Goal: Task Accomplishment & Management: Complete application form

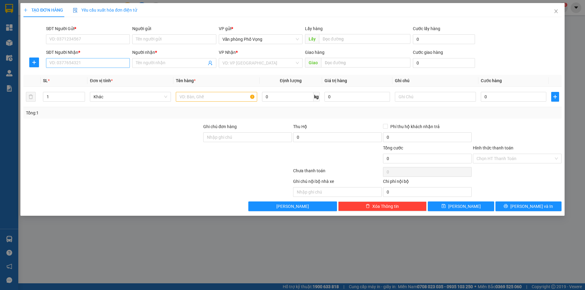
click at [87, 58] on div "SĐT Người Nhận *" at bounding box center [88, 53] width 84 height 9
click at [87, 71] on div "Transit Pickup Surcharge Ids Transit Deliver Surcharge Ids Transit Deliver Surc…" at bounding box center [292, 117] width 538 height 190
click at [87, 61] on input "SĐT Người Nhận *" at bounding box center [88, 63] width 84 height 10
type input "0941188500"
click at [64, 34] on input "SĐT Người Gửi *" at bounding box center [88, 39] width 84 height 10
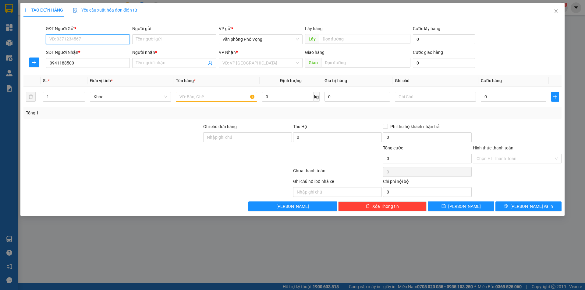
click at [73, 40] on input "SĐT Người Gửi *" at bounding box center [88, 39] width 84 height 10
click at [73, 39] on input "SĐT Người Gửi *" at bounding box center [88, 39] width 84 height 10
type input "0934347701"
click at [153, 62] on input "Người nhận *" at bounding box center [171, 63] width 70 height 7
click at [251, 61] on input "search" at bounding box center [258, 63] width 72 height 9
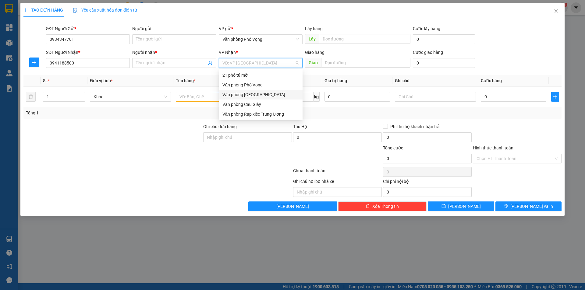
click at [253, 93] on div "Văn phòng [GEOGRAPHIC_DATA]" at bounding box center [260, 94] width 76 height 7
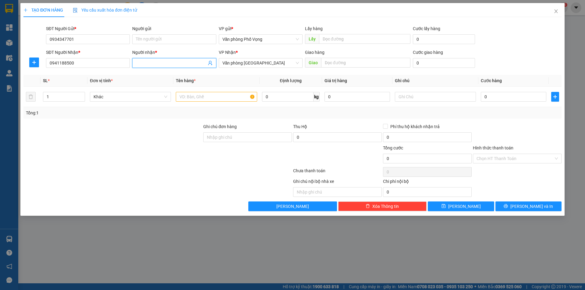
click at [162, 59] on span at bounding box center [174, 63] width 84 height 10
type input "a"
click at [208, 98] on input "text" at bounding box center [216, 97] width 81 height 10
type input "a"
click at [516, 101] on input "0" at bounding box center [514, 97] width 66 height 10
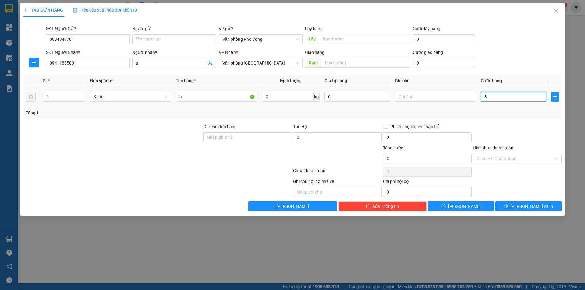
type input "3"
type input "30"
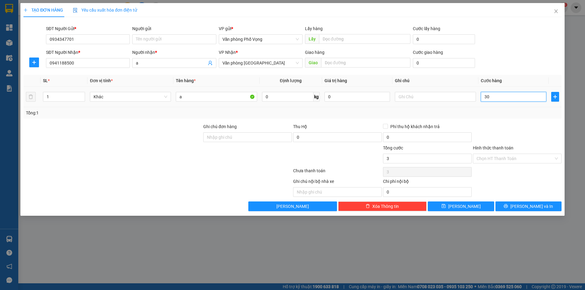
type input "30"
type input "300"
type input "3.000"
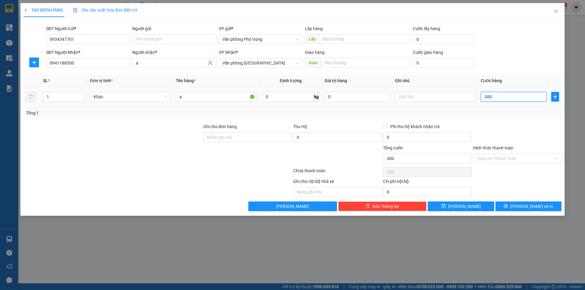
type input "3.000"
type input "30.000"
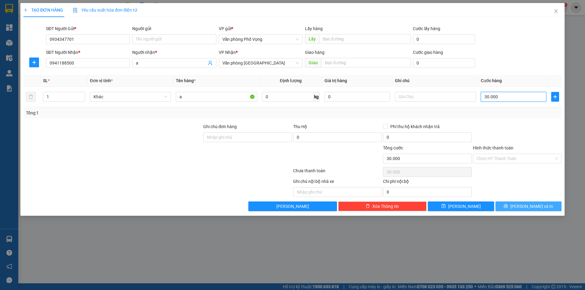
type input "30.000"
click at [520, 203] on button "[PERSON_NAME] và In" at bounding box center [528, 207] width 66 height 10
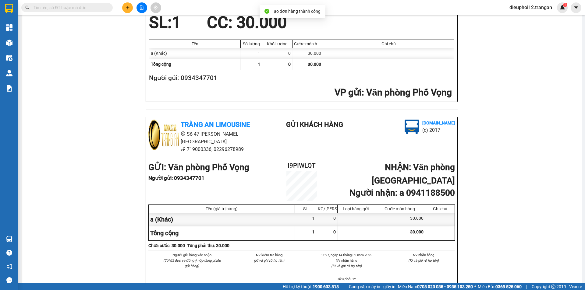
scroll to position [178, 0]
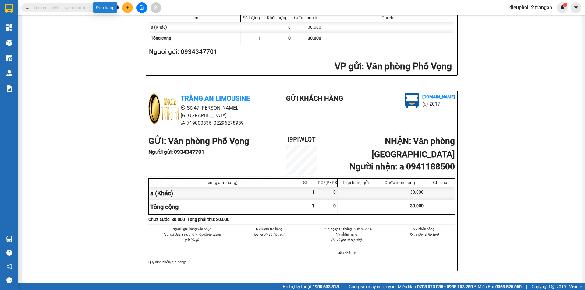
click at [129, 7] on icon "plus" at bounding box center [128, 7] width 4 height 4
click at [137, 21] on div "Tạo đơn hàng" at bounding box center [149, 23] width 46 height 12
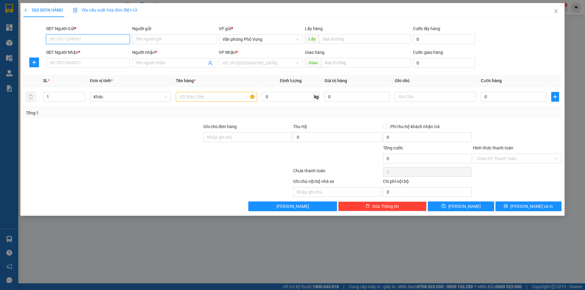
click at [75, 41] on input "SĐT Người Gửi *" at bounding box center [88, 39] width 84 height 10
type input "0989885171"
click at [76, 51] on div "0989885171" at bounding box center [88, 51] width 76 height 7
type input "0982446061"
type input "tú"
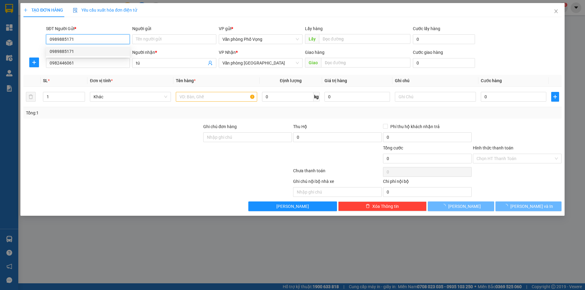
type input "40.000"
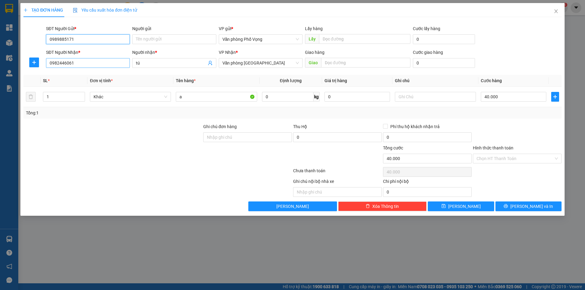
type input "0989885171"
click at [77, 61] on input "0982446061" at bounding box center [88, 63] width 84 height 10
click at [66, 72] on div "0982446061 - tú" at bounding box center [88, 75] width 76 height 7
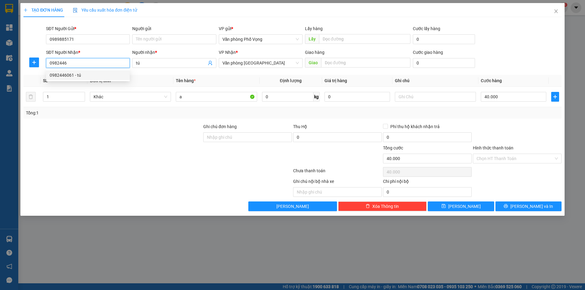
type input "0982446061"
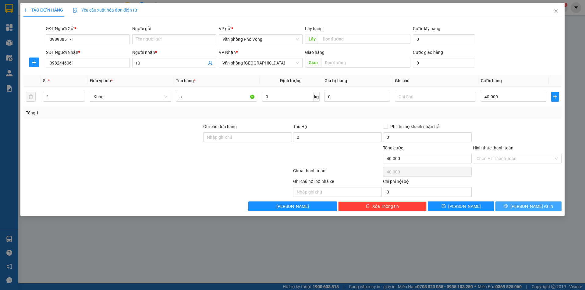
drag, startPoint x: 518, startPoint y: 208, endPoint x: 520, endPoint y: 203, distance: 4.8
click at [520, 203] on button "[PERSON_NAME] và In" at bounding box center [528, 207] width 66 height 10
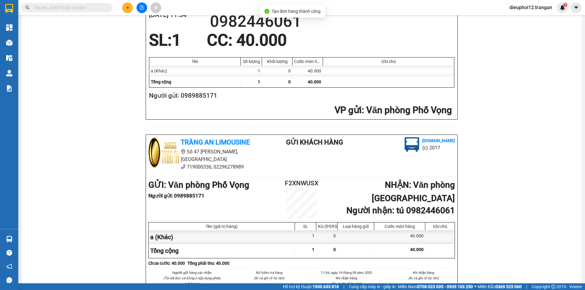
scroll to position [178, 0]
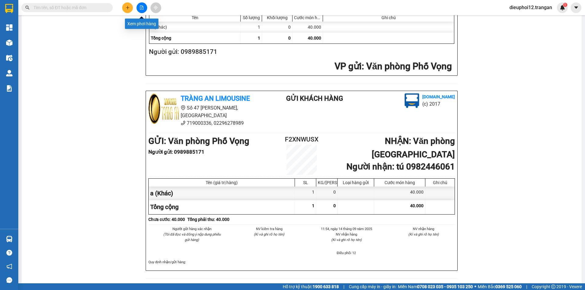
click at [124, 7] on button at bounding box center [127, 7] width 11 height 11
click at [139, 19] on div "Tạo đơn hàng" at bounding box center [149, 23] width 46 height 12
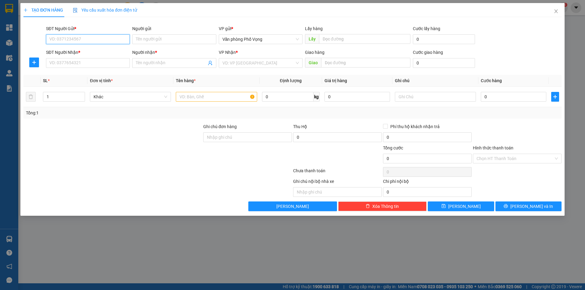
click at [87, 41] on input "SĐT Người Gửi *" at bounding box center [88, 39] width 84 height 10
type input "0983018384"
click at [79, 40] on input "0983018384" at bounding box center [88, 39] width 84 height 10
click at [72, 51] on div "0983018384" at bounding box center [88, 51] width 76 height 7
type input "0982446061"
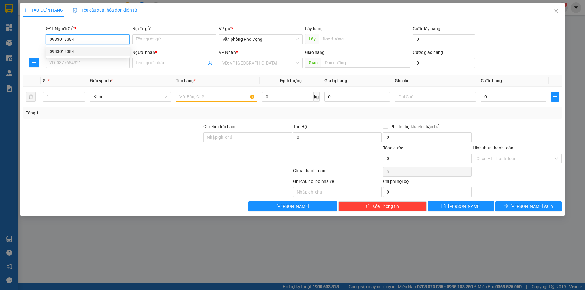
type input "tú"
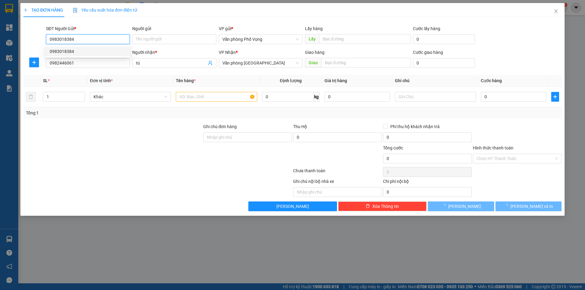
type input "40.000"
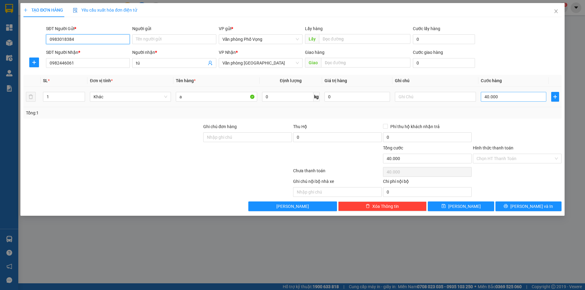
type input "0983018384"
click at [512, 99] on input "40.000" at bounding box center [514, 97] width 66 height 10
type input "7"
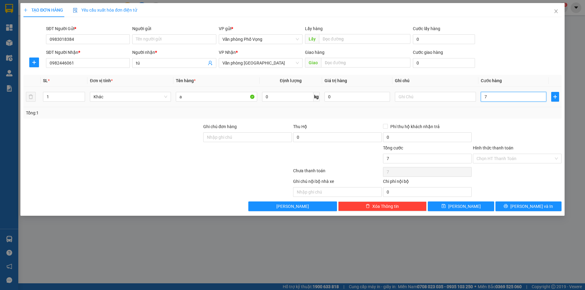
type input "70"
type input "700"
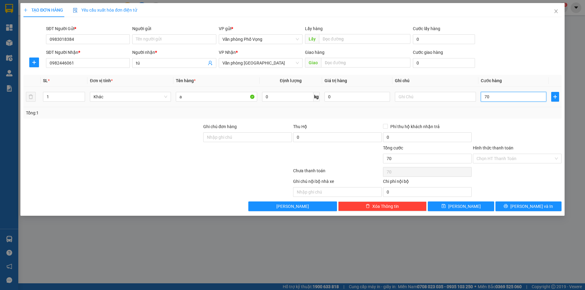
type input "700"
type input "7.000"
type input "70.000"
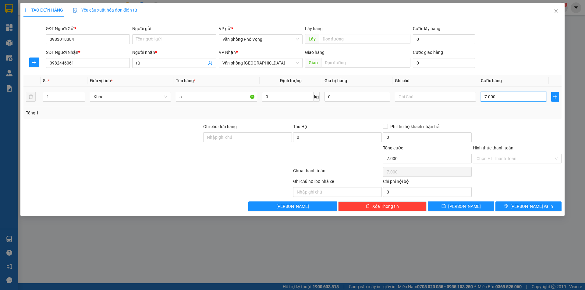
type input "70.000"
click at [529, 204] on span "[PERSON_NAME] và In" at bounding box center [531, 206] width 43 height 7
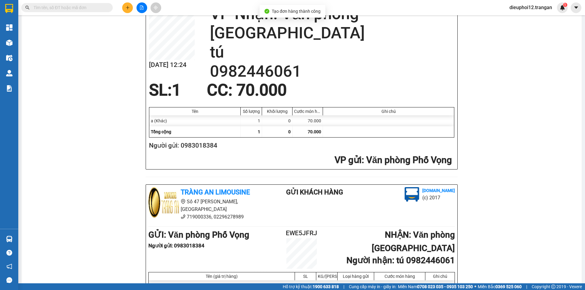
scroll to position [165, 0]
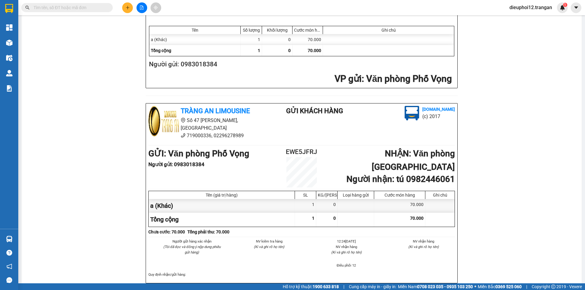
click at [129, 5] on icon "plus" at bounding box center [128, 7] width 4 height 4
click at [140, 21] on div "Tạo đơn hàng" at bounding box center [151, 23] width 27 height 7
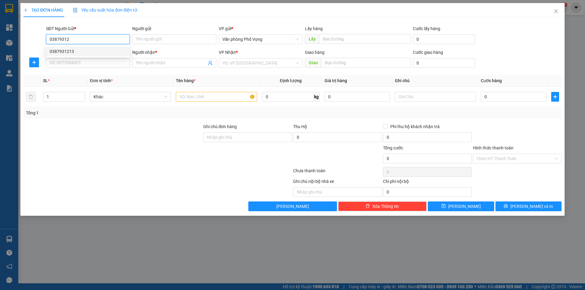
click at [83, 48] on div "0387931213" at bounding box center [88, 51] width 76 height 7
type input "0387931213"
type input "0374061583"
type input "tuyết"
type input "30.000"
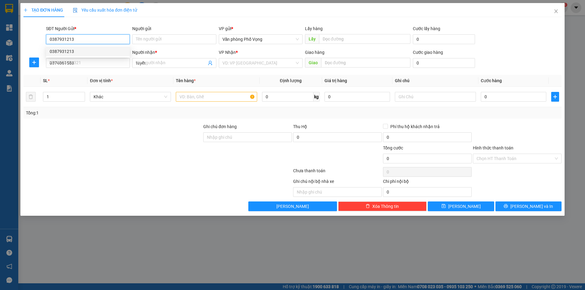
type input "30.000"
type input "0387931213"
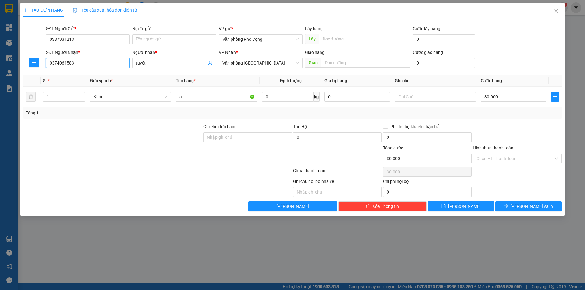
click at [82, 63] on input "0374061583" at bounding box center [88, 63] width 84 height 10
click at [83, 63] on input "0374061583" at bounding box center [88, 63] width 84 height 10
click at [69, 73] on div "0374061583 - tuyết" at bounding box center [88, 75] width 76 height 7
type input "0374061583"
click at [528, 208] on span "[PERSON_NAME] và In" at bounding box center [531, 206] width 43 height 7
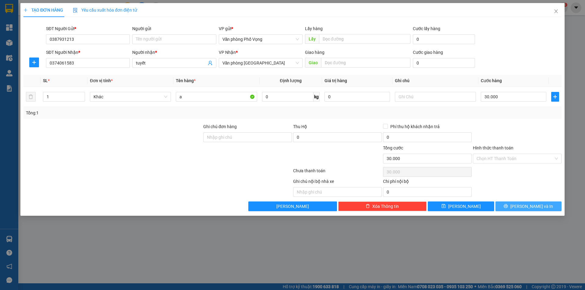
click at [528, 208] on span "[PERSON_NAME] và In" at bounding box center [531, 206] width 43 height 7
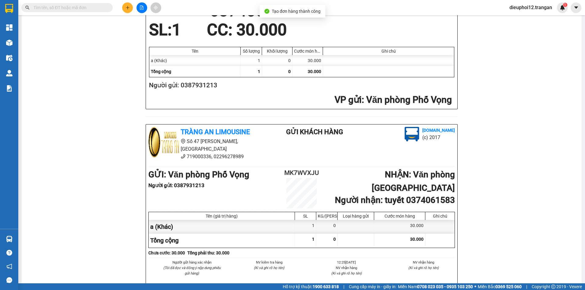
scroll to position [178, 0]
